Goal: Navigation & Orientation: Find specific page/section

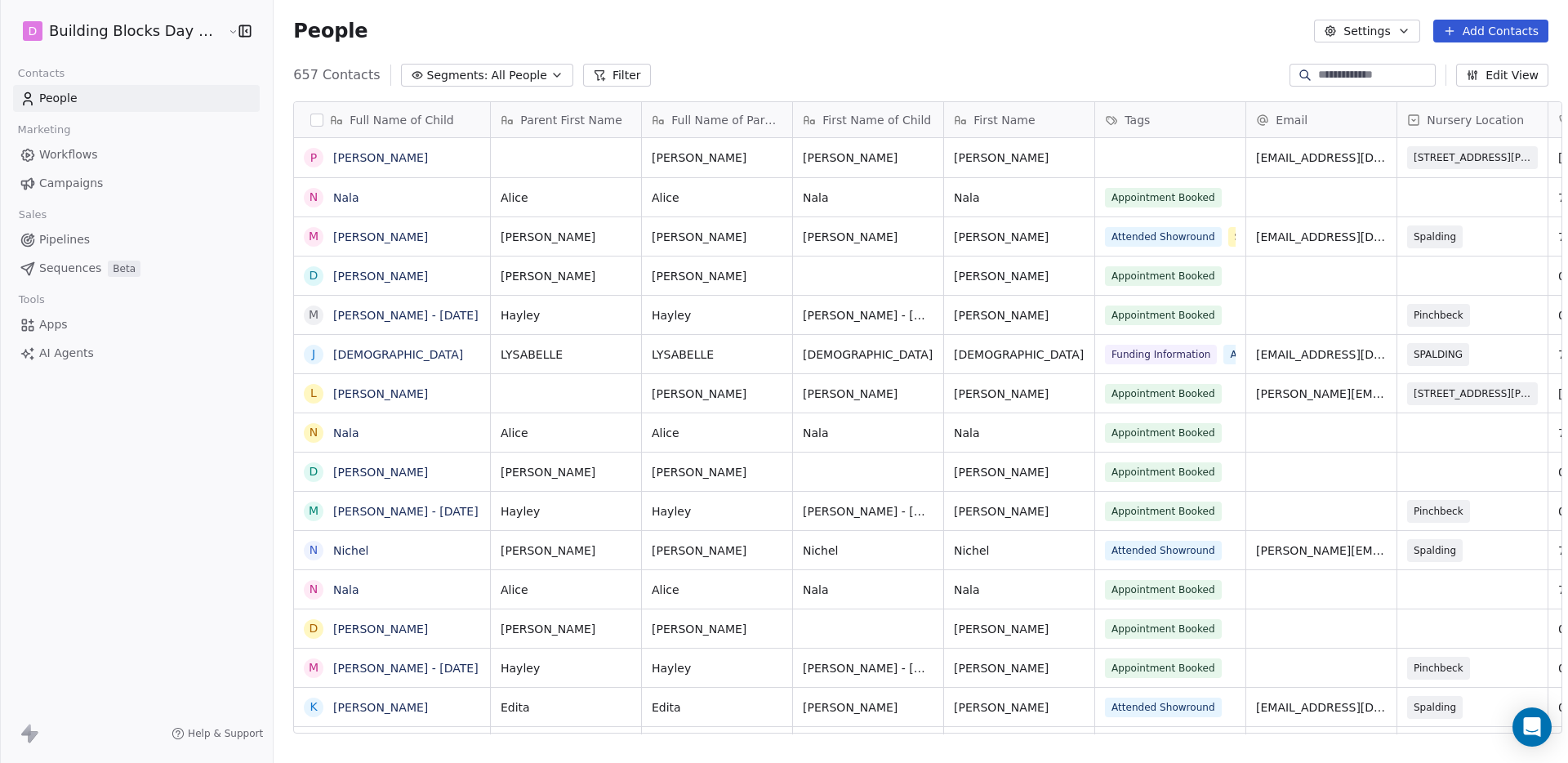
scroll to position [659, 1296]
click at [1369, 75] on input at bounding box center [1375, 74] width 115 height 16
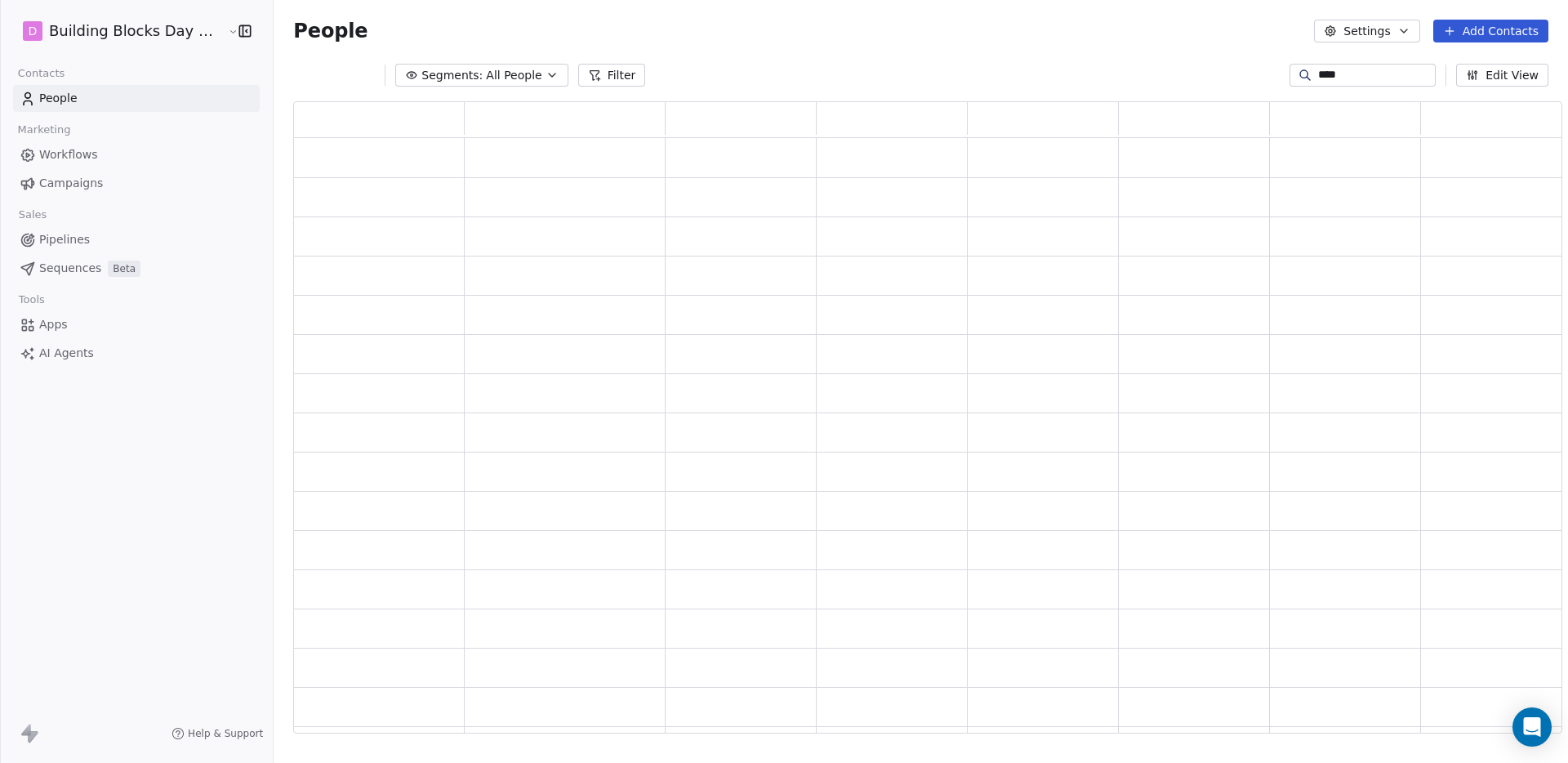
scroll to position [0, 0]
type input "****"
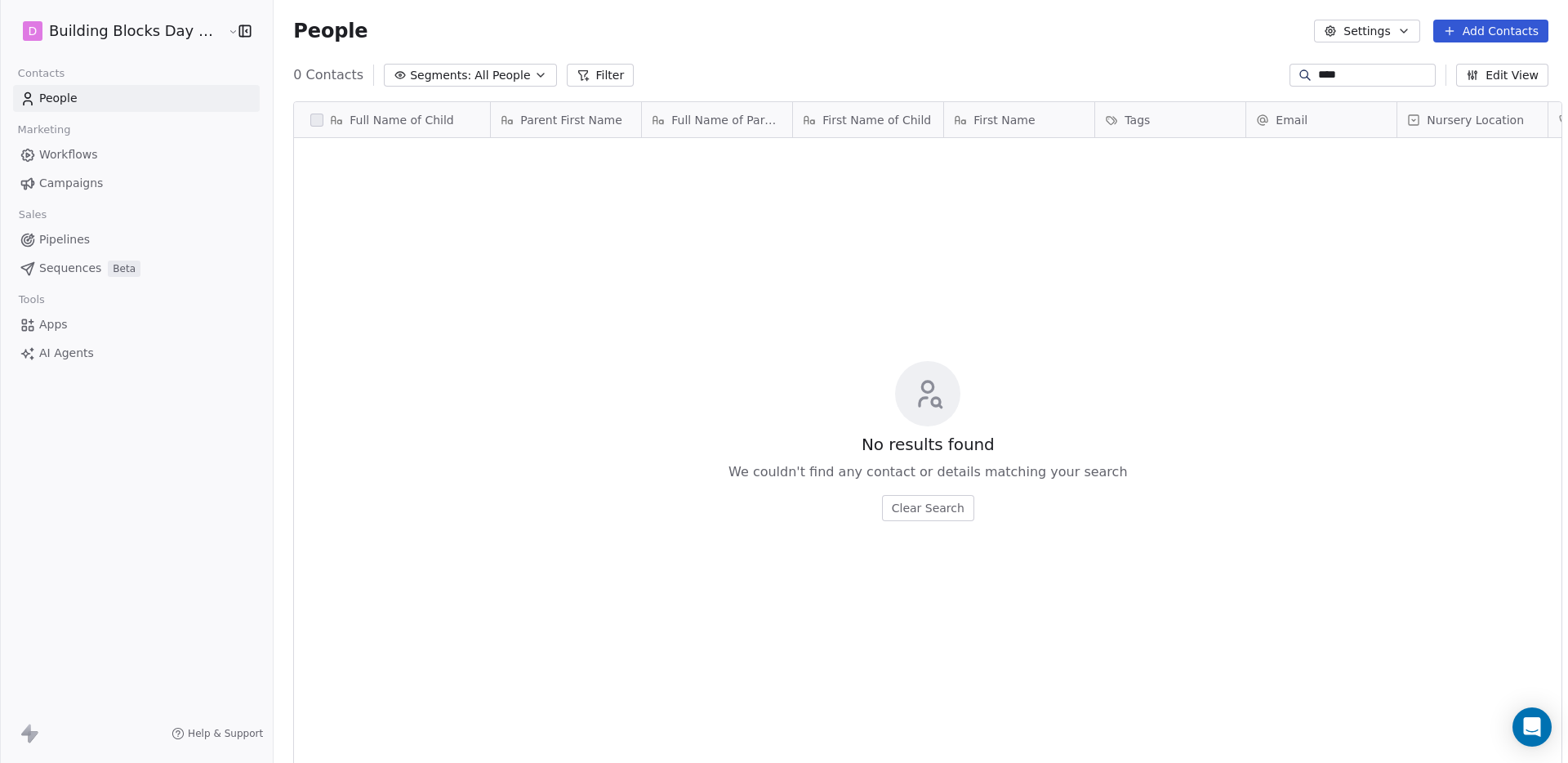
scroll to position [659, 1296]
drag, startPoint x: 1359, startPoint y: 76, endPoint x: 1266, endPoint y: 65, distance: 93.6
click at [1266, 65] on div "0 Contacts Segments: All People Filter **** Edit View" at bounding box center [922, 74] width 1295 height 26
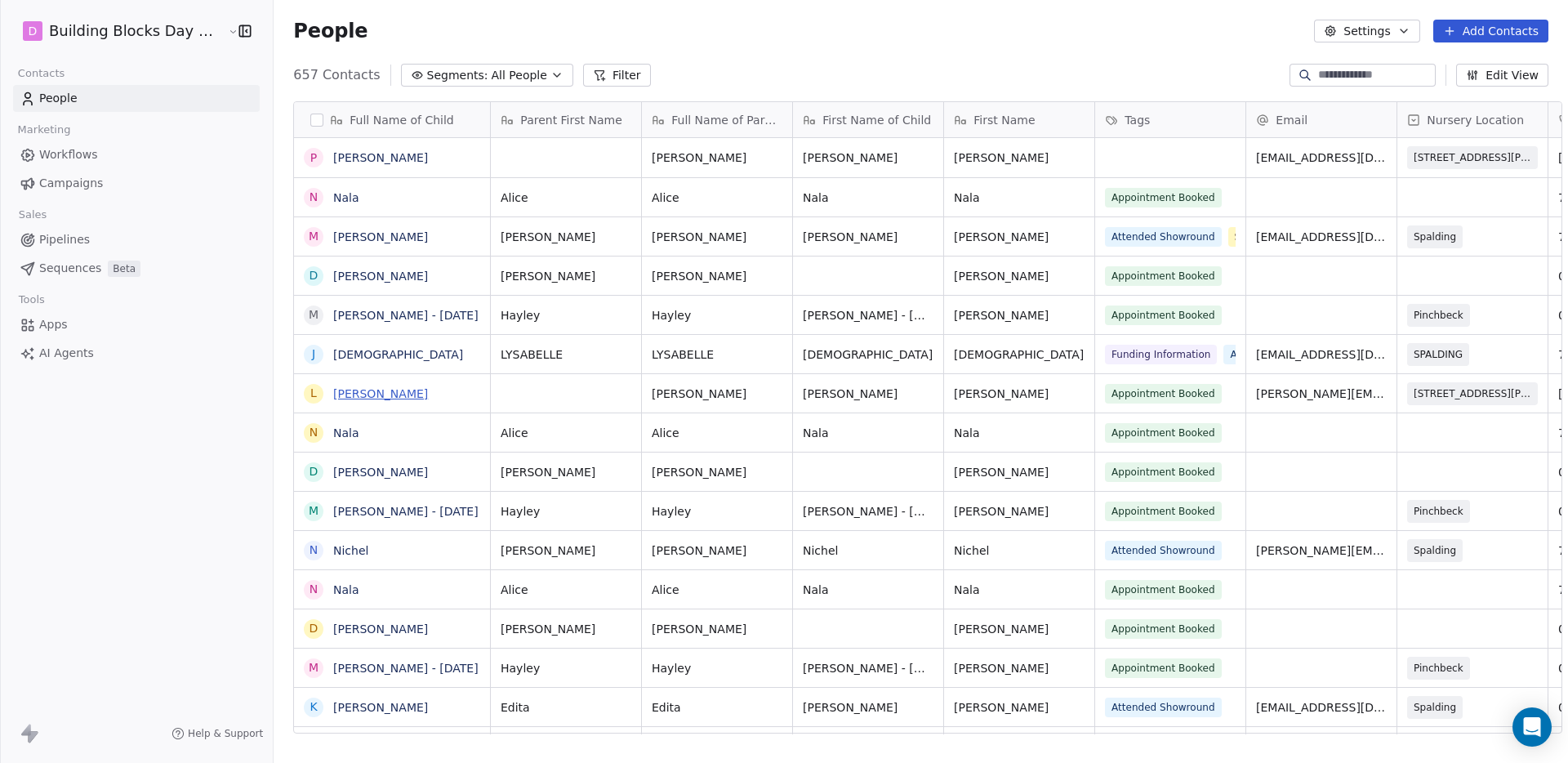
click at [341, 391] on link "[PERSON_NAME]" at bounding box center [380, 394] width 95 height 14
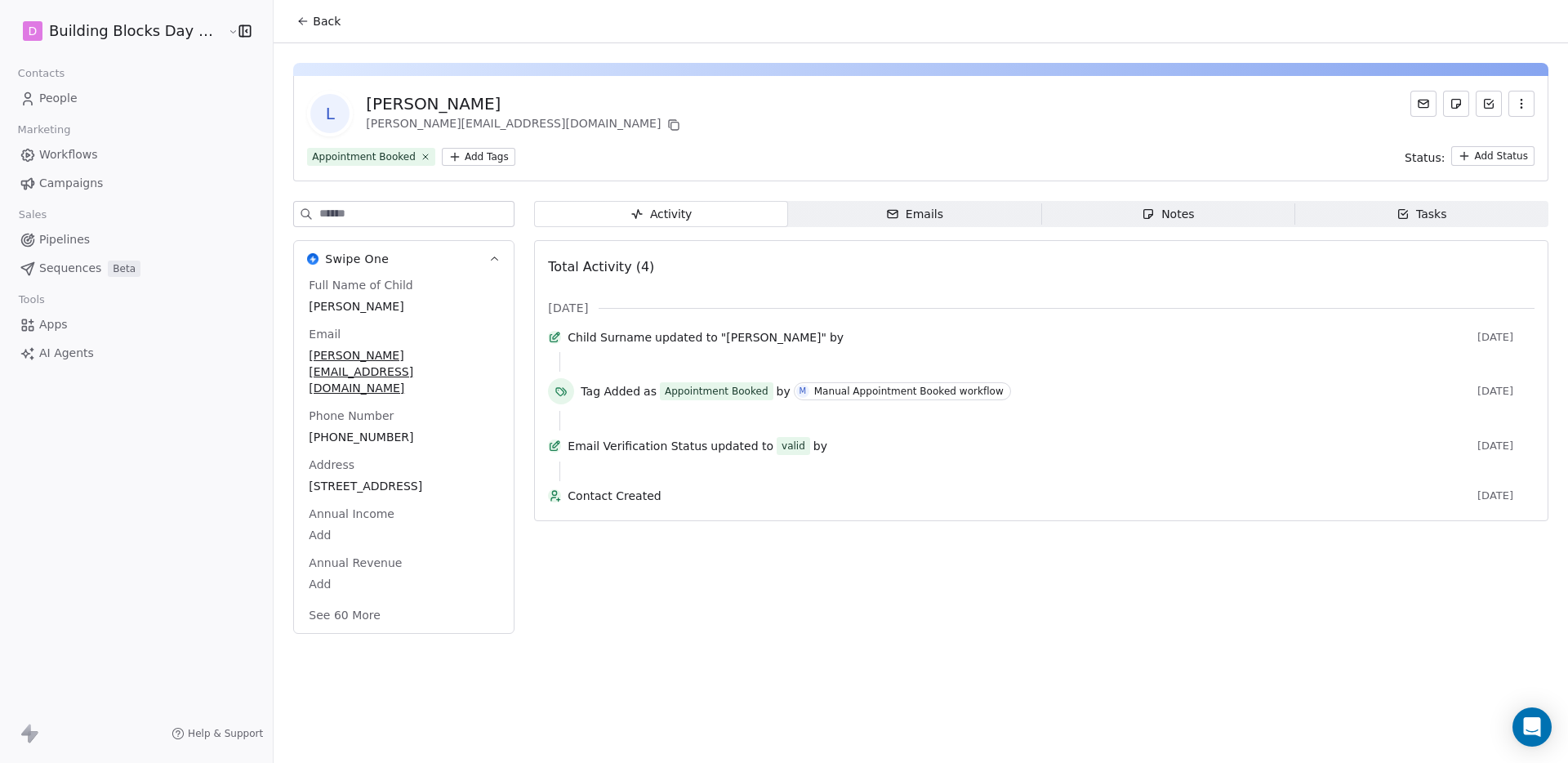
click at [108, 159] on link "Workflows" at bounding box center [137, 154] width 247 height 27
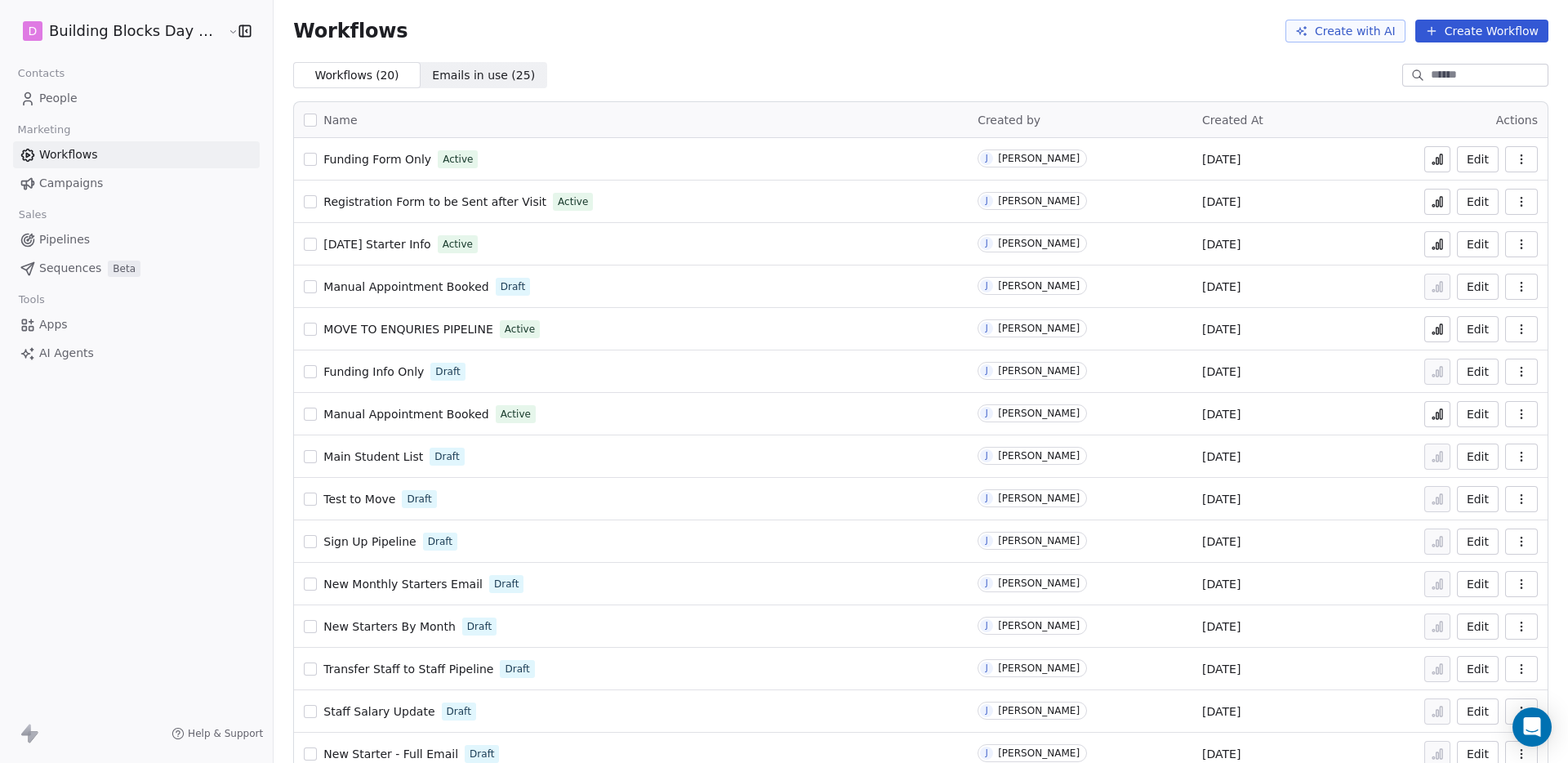
click at [90, 247] on link "Pipelines" at bounding box center [137, 239] width 247 height 27
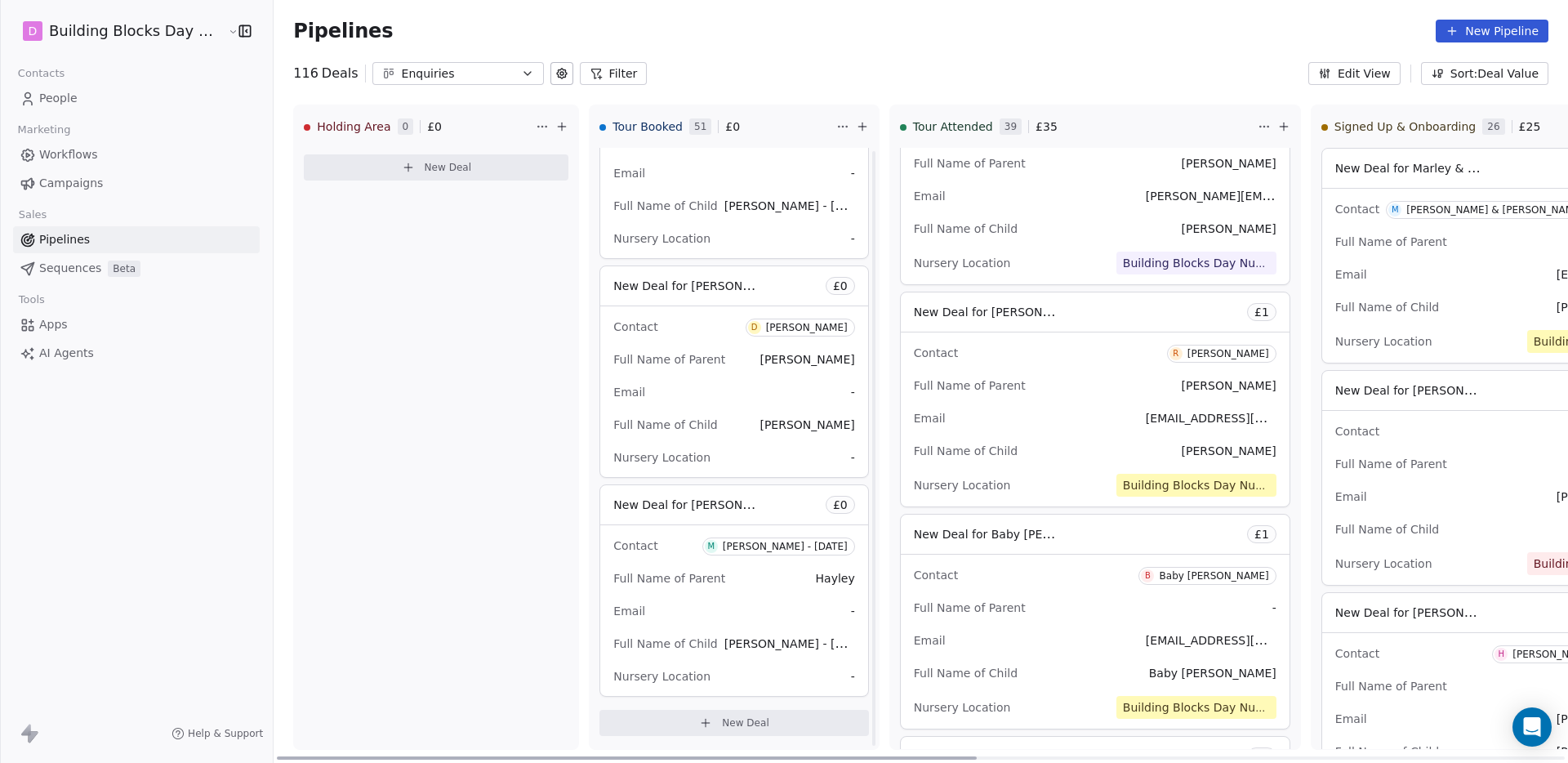
scroll to position [4098, 0]
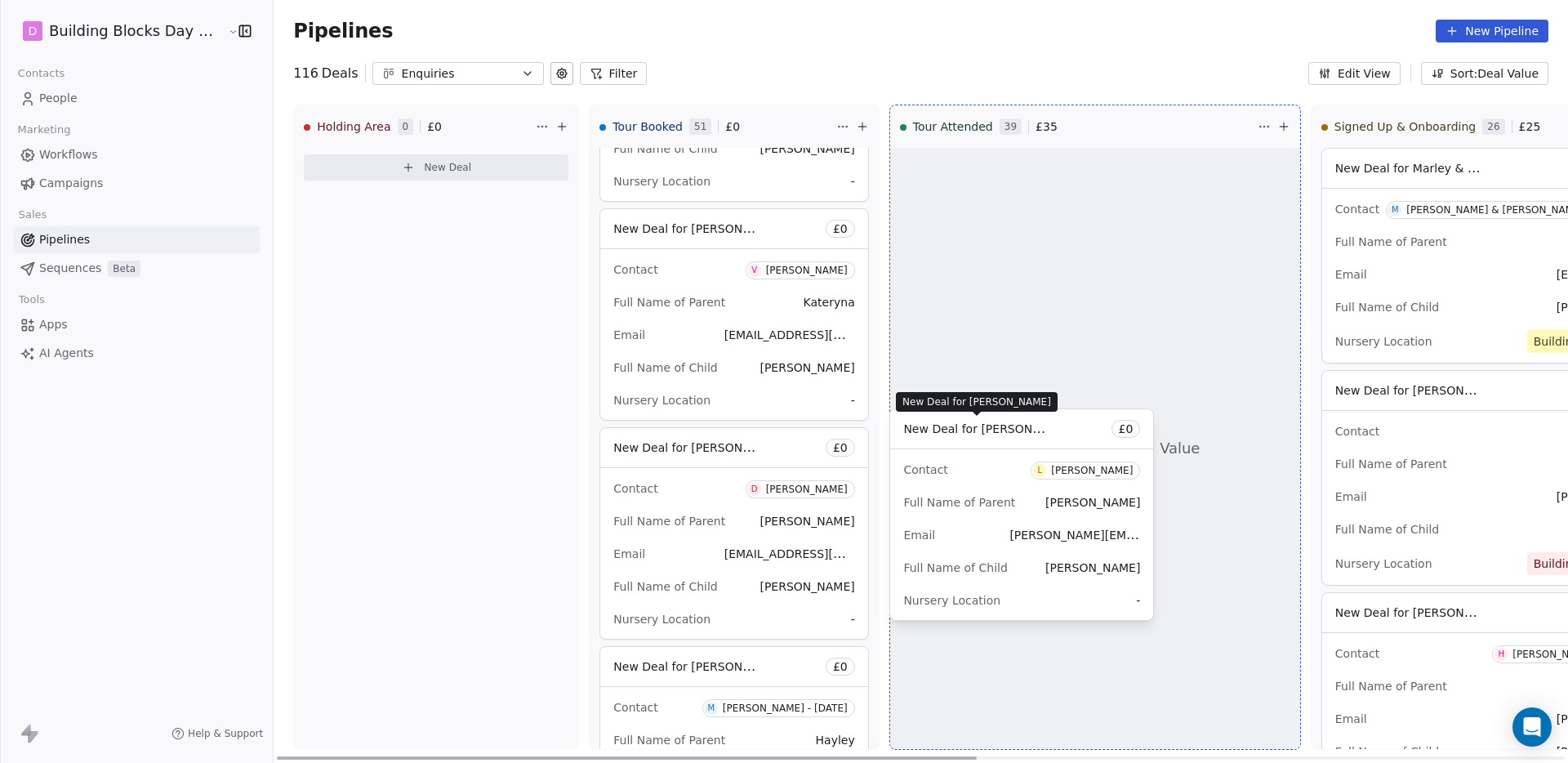
drag, startPoint x: 634, startPoint y: 439, endPoint x: 938, endPoint y: 421, distance: 304.5
